Goal: Task Accomplishment & Management: Use online tool/utility

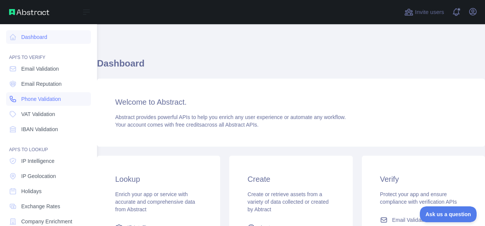
click at [42, 98] on span "Phone Validation" at bounding box center [41, 99] width 40 height 8
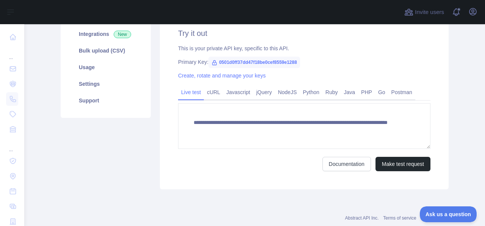
scroll to position [38, 0]
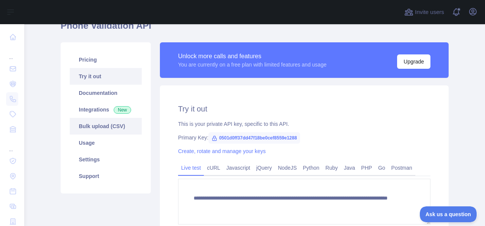
click at [105, 122] on link "Bulk upload (CSV)" at bounding box center [106, 126] width 72 height 17
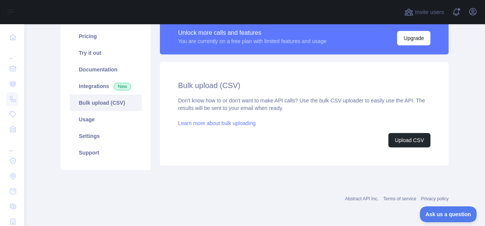
scroll to position [23, 0]
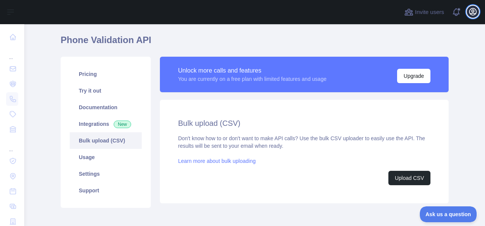
click at [474, 13] on icon "button" at bounding box center [472, 11] width 9 height 9
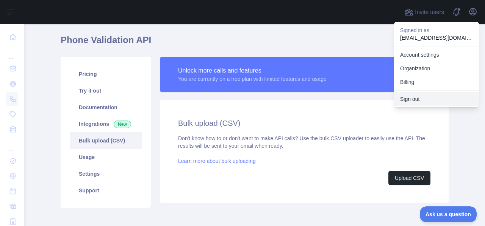
click at [416, 100] on button "Sign out" at bounding box center [436, 99] width 85 height 14
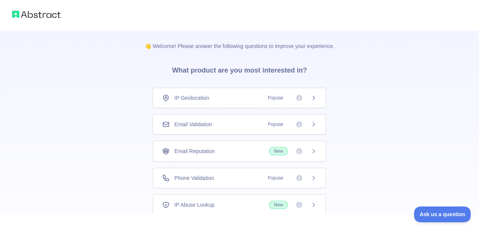
scroll to position [50, 0]
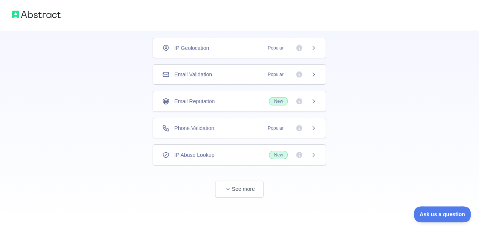
click at [269, 131] on span "Popular" at bounding box center [275, 129] width 25 height 8
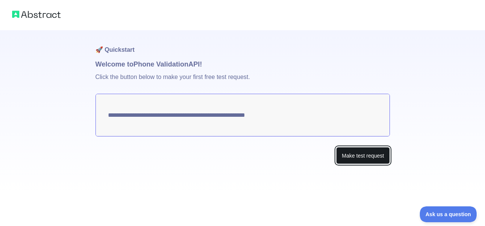
click at [357, 153] on button "Make test request" at bounding box center [362, 155] width 53 height 17
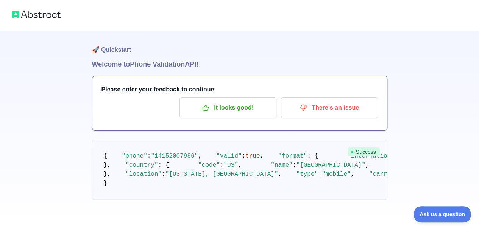
click at [32, 15] on img at bounding box center [36, 14] width 48 height 11
click at [17, 11] on img at bounding box center [36, 14] width 48 height 11
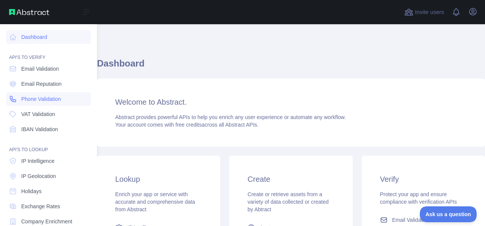
click at [50, 102] on span "Phone Validation" at bounding box center [41, 99] width 40 height 8
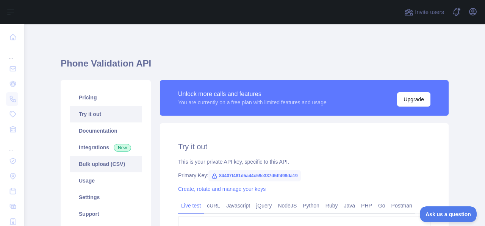
click at [97, 159] on link "Bulk upload (CSV)" at bounding box center [106, 164] width 72 height 17
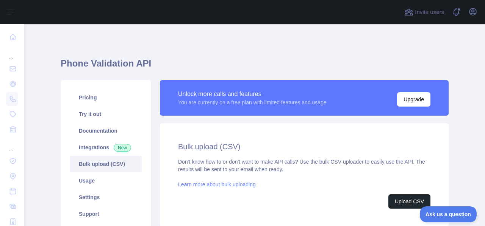
scroll to position [38, 0]
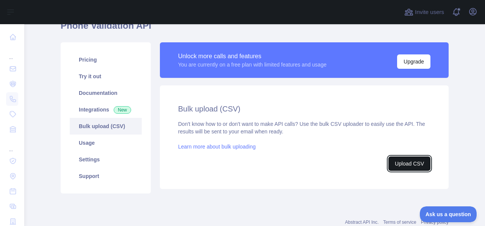
click at [406, 165] on button "Upload CSV" at bounding box center [409, 164] width 42 height 14
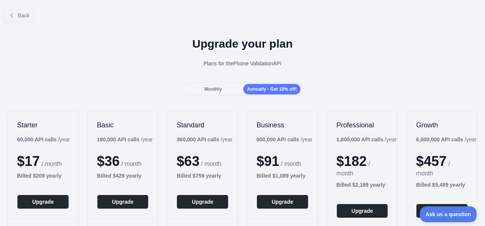
click at [213, 87] on span "Monthly" at bounding box center [212, 89] width 17 height 5
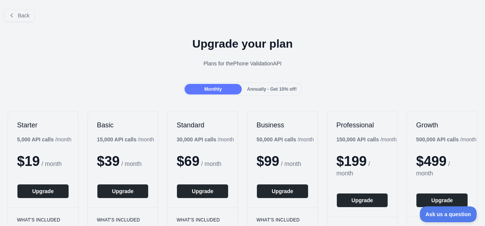
scroll to position [76, 0]
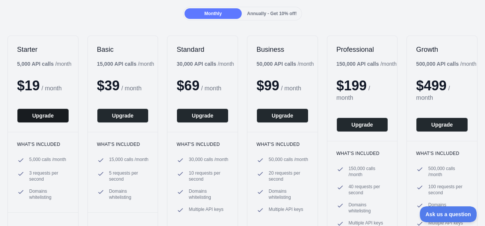
click at [32, 115] on button "Upgrade" at bounding box center [43, 116] width 52 height 14
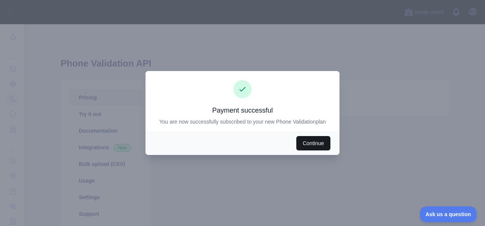
click at [313, 142] on button "Continue" at bounding box center [313, 143] width 34 height 14
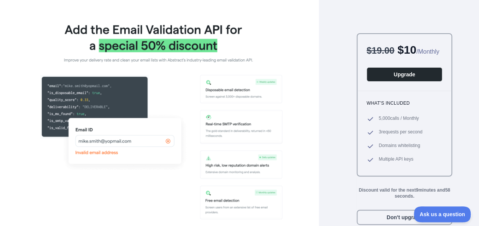
scroll to position [8, 0]
click at [371, 221] on button "Don't upgrade" at bounding box center [404, 217] width 95 height 15
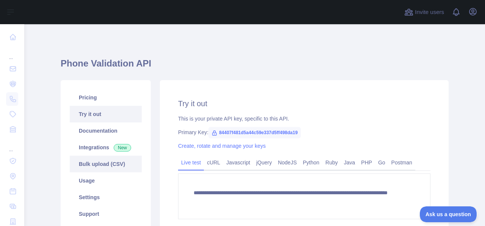
click at [95, 161] on link "Bulk upload (CSV)" at bounding box center [106, 164] width 72 height 17
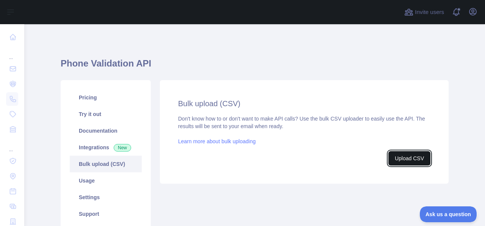
click at [409, 152] on button "Upload CSV" at bounding box center [409, 158] width 42 height 14
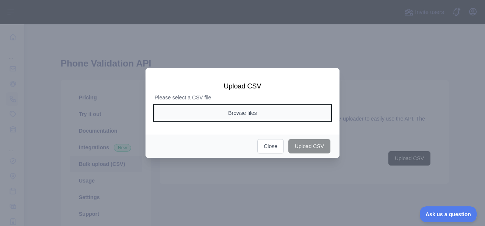
click at [258, 111] on button "Browse files" at bounding box center [242, 113] width 176 height 14
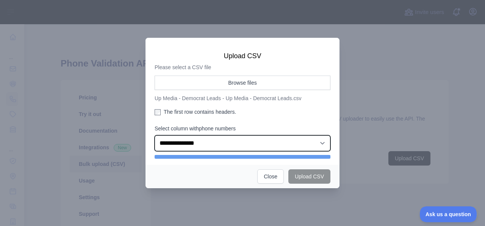
click at [234, 144] on select "**********" at bounding box center [242, 144] width 176 height 16
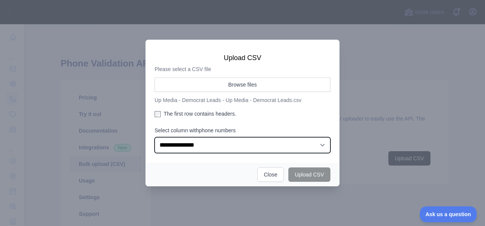
select select "*"
click at [154, 137] on select "**********" at bounding box center [242, 145] width 176 height 16
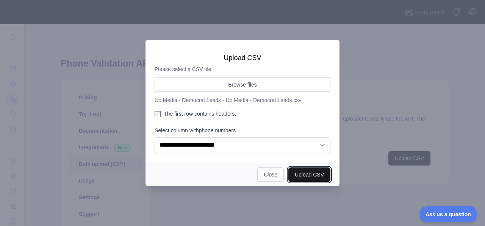
click at [315, 176] on button "Upload CSV" at bounding box center [309, 175] width 42 height 14
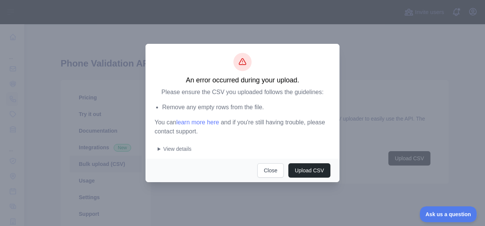
click at [164, 147] on summary "View details" at bounding box center [244, 149] width 173 height 8
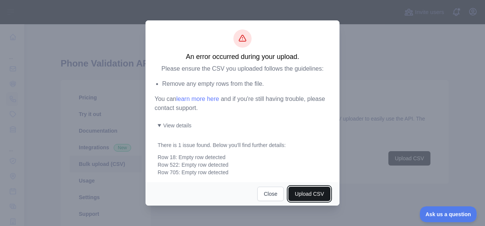
click at [304, 195] on button "Upload CSV" at bounding box center [309, 194] width 42 height 14
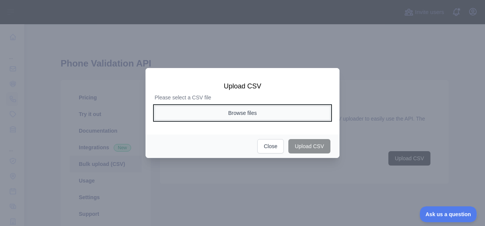
click at [257, 115] on button "Browse files" at bounding box center [242, 113] width 176 height 14
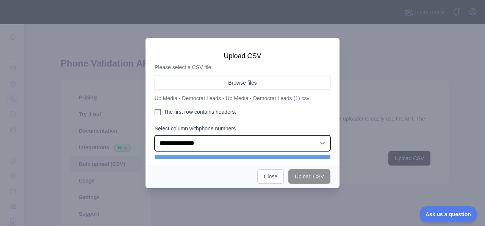
click at [292, 144] on select "**********" at bounding box center [242, 144] width 176 height 16
click at [154, 137] on select "**********" at bounding box center [242, 144] width 176 height 16
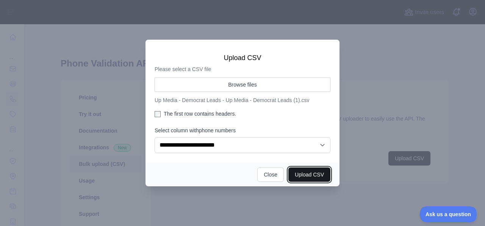
click at [304, 176] on button "Upload CSV" at bounding box center [309, 175] width 42 height 14
select select "**"
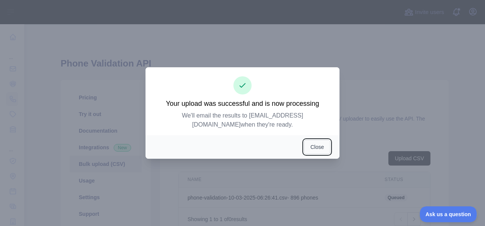
click at [318, 142] on button "Close" at bounding box center [317, 147] width 27 height 14
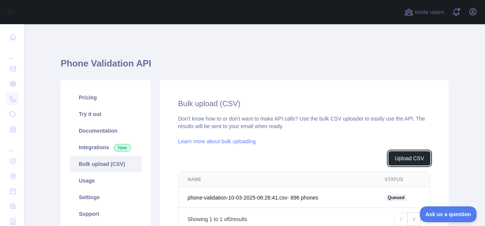
scroll to position [78, 0]
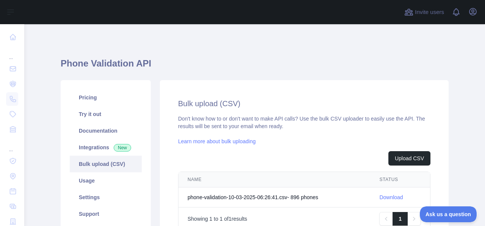
scroll to position [38, 0]
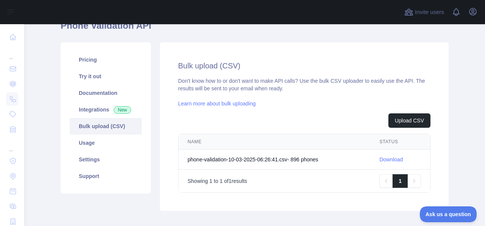
click at [380, 162] on link "Download" at bounding box center [390, 160] width 23 height 6
